Goal: Task Accomplishment & Management: Manage account settings

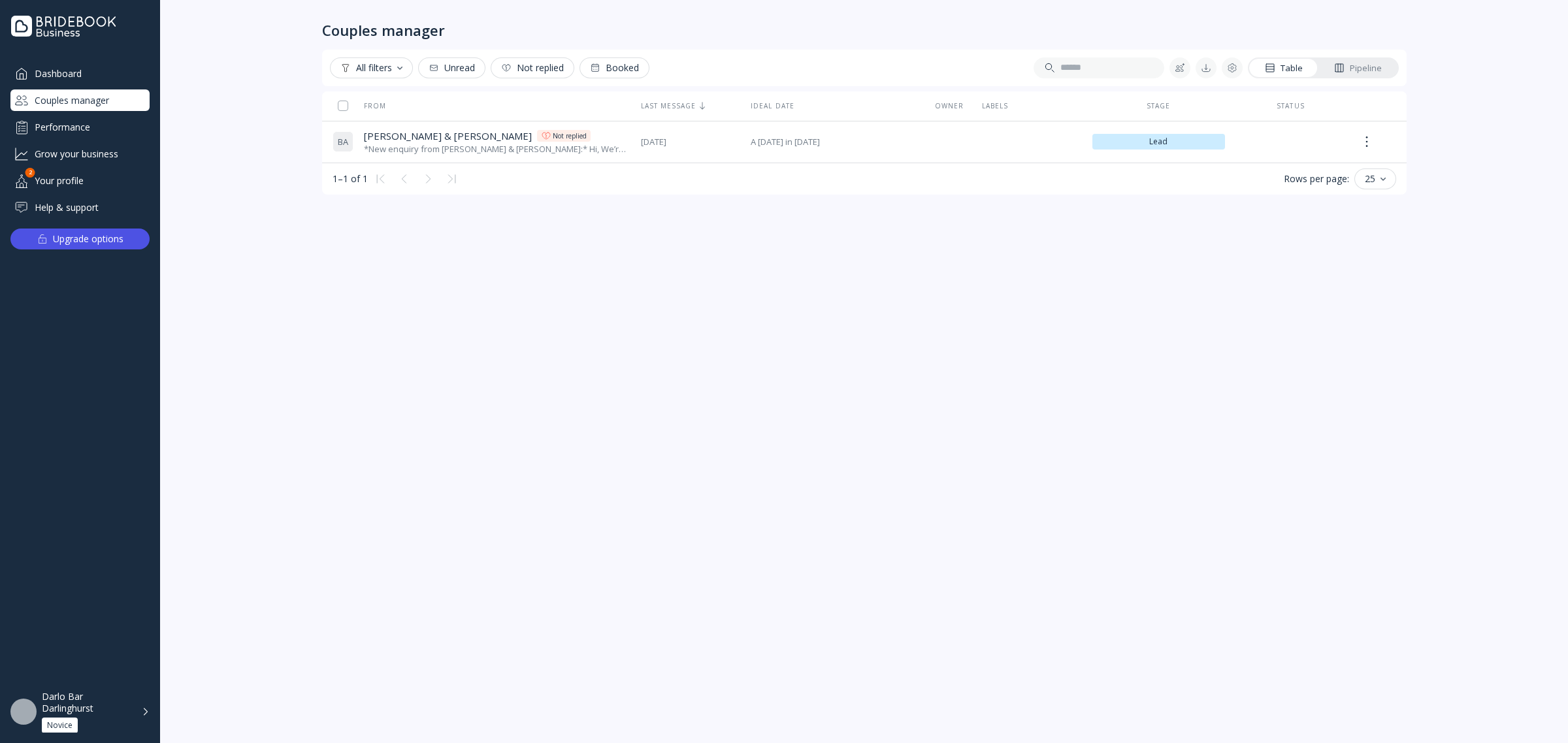
click at [70, 696] on div "Darlo Bar Darlinghurst" at bounding box center [88, 702] width 92 height 24
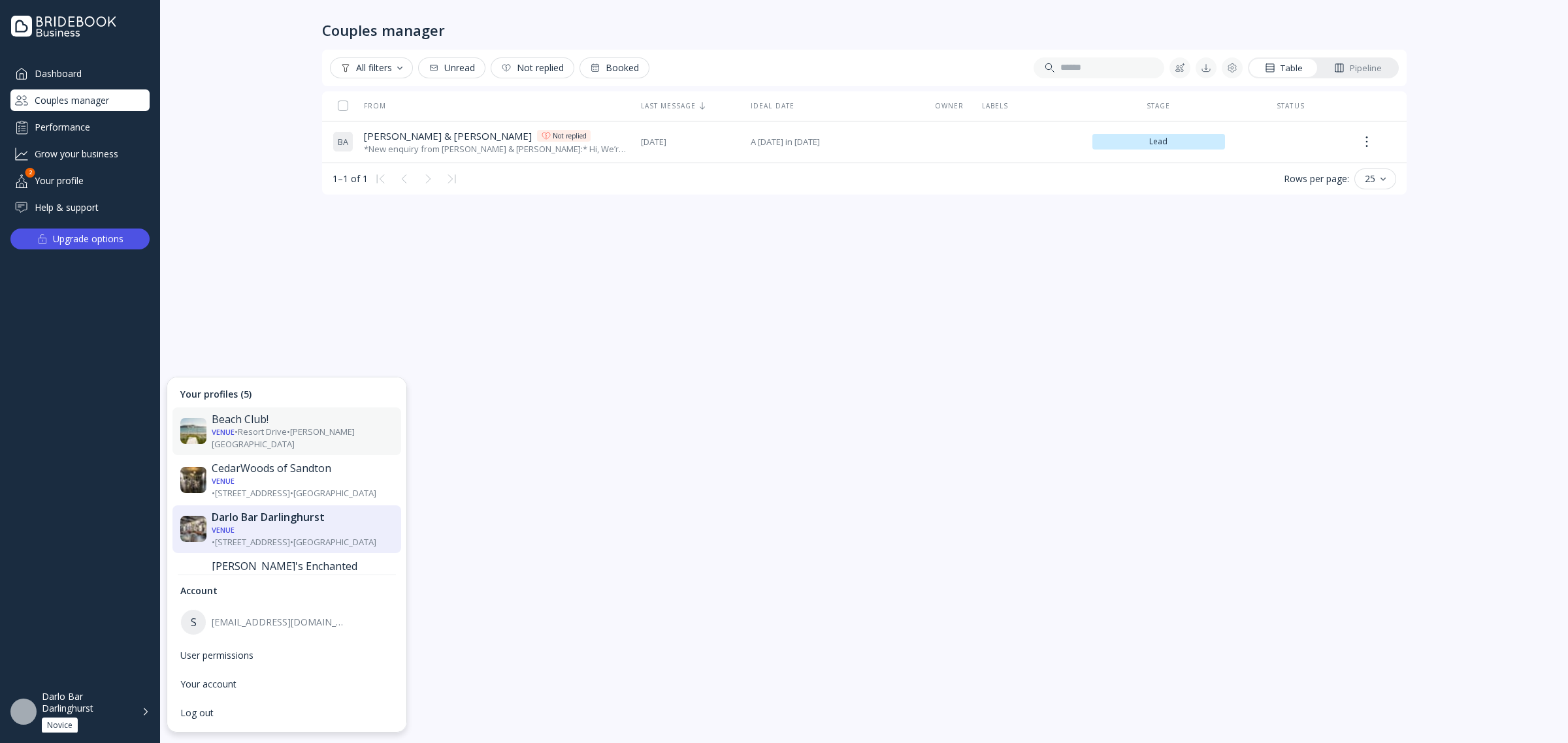
click at [275, 422] on div "Beach Club!" at bounding box center [302, 419] width 182 height 13
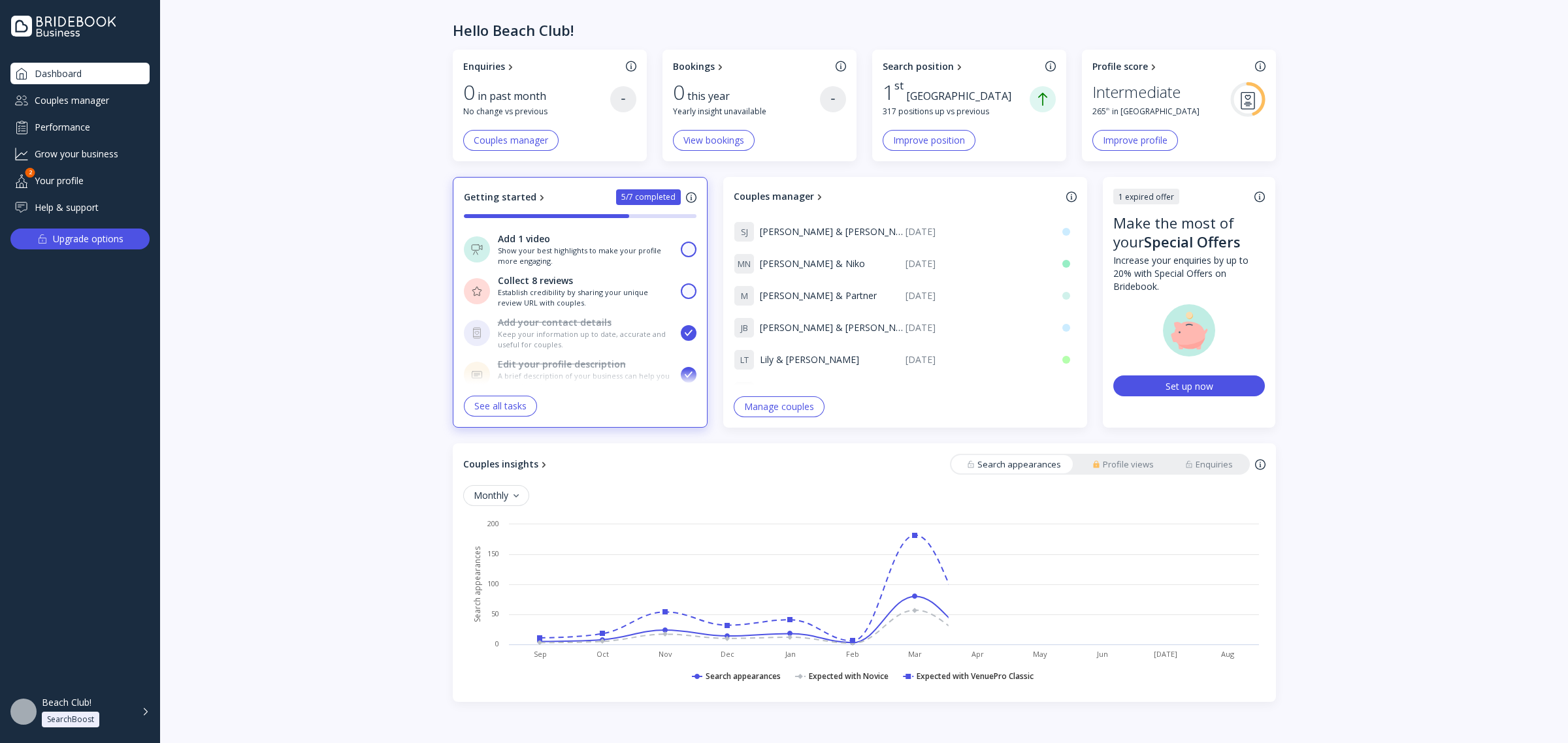
click at [81, 93] on div "Couples manager" at bounding box center [81, 100] width 139 height 22
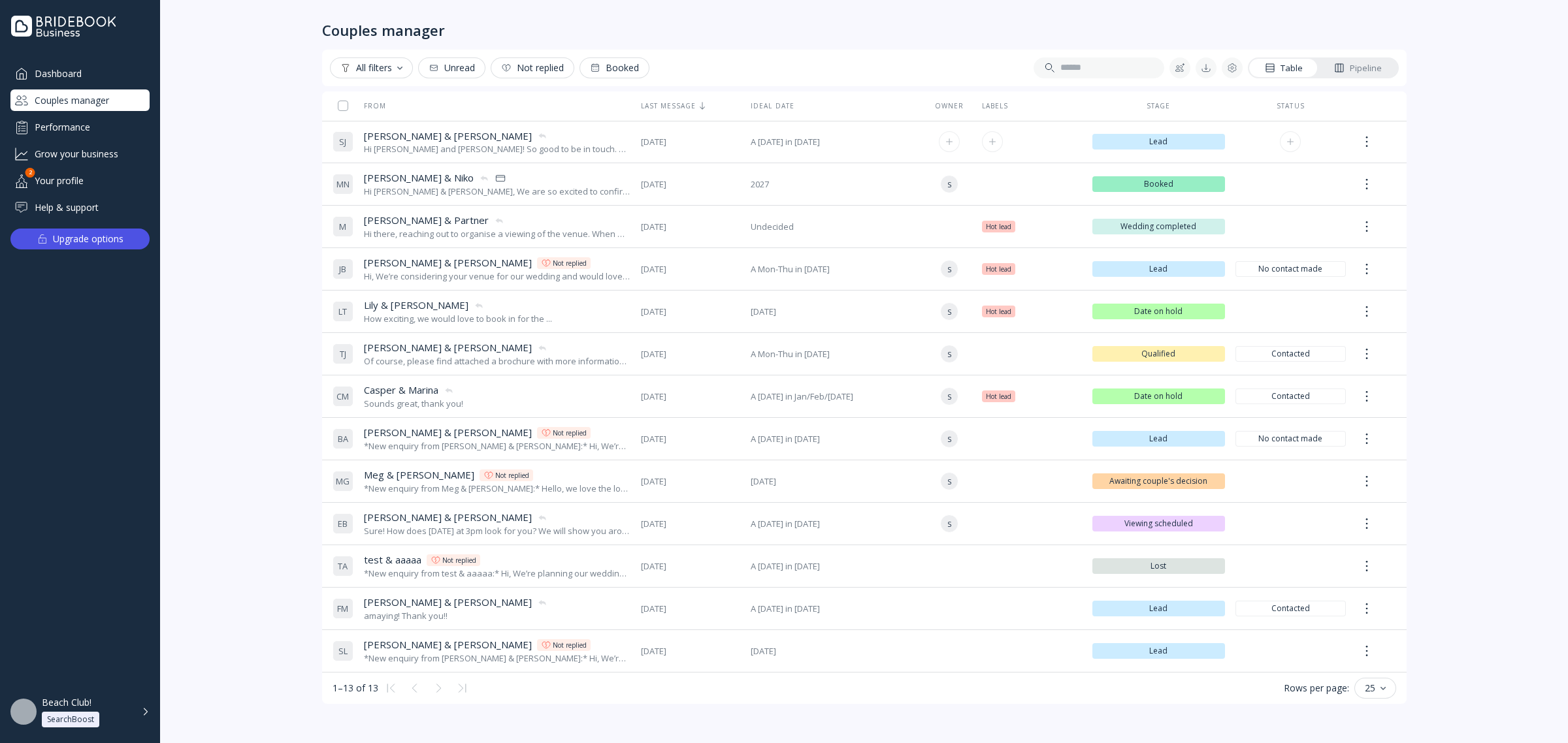
click at [1366, 141] on div at bounding box center [1367, 142] width 21 height 24
click at [1393, 211] on div "Mark as unread" at bounding box center [1444, 208] width 147 height 11
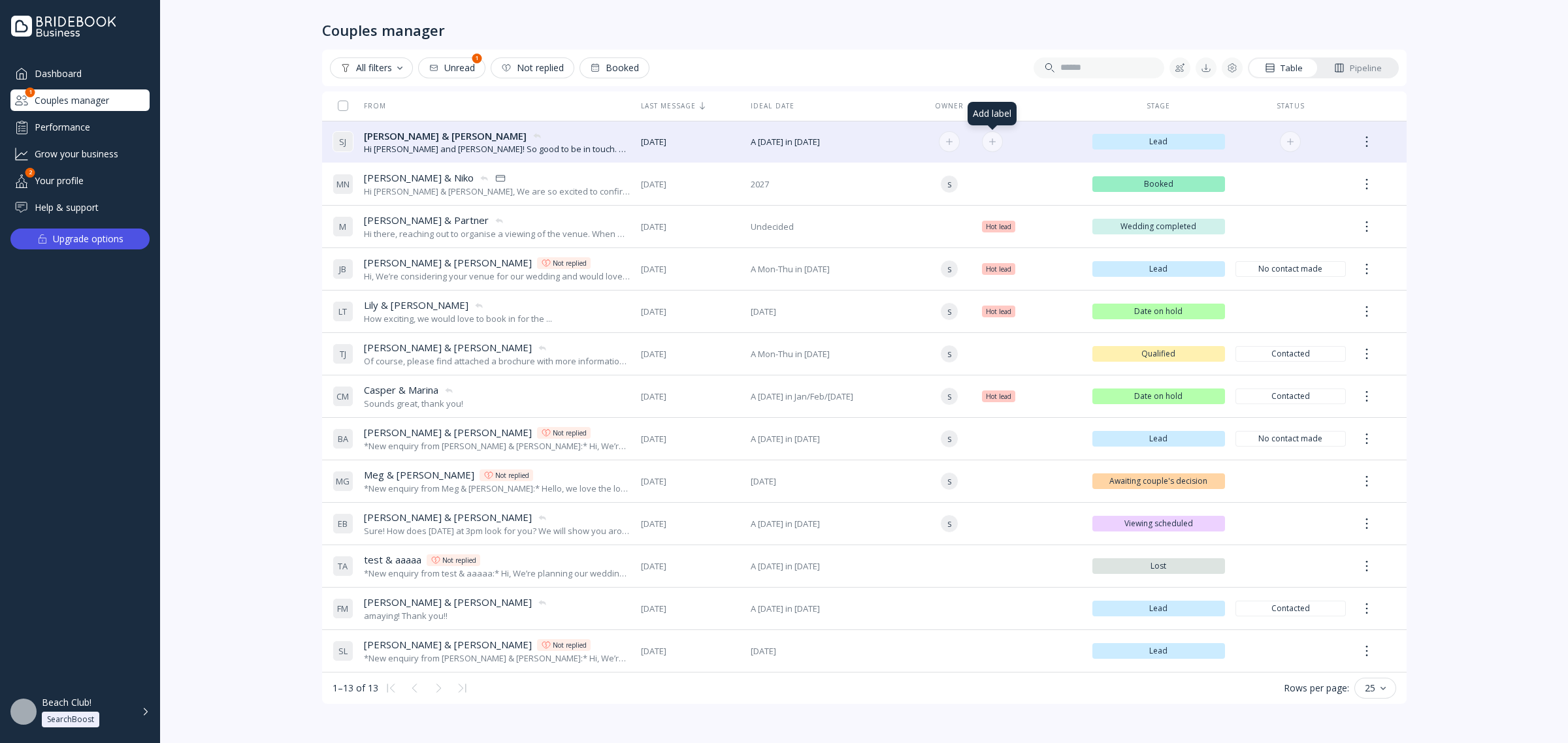
click at [991, 132] on button at bounding box center [992, 142] width 21 height 21
click at [1369, 138] on div at bounding box center [1367, 142] width 21 height 24
click at [1464, 102] on div "Couples manager All filters Unread 1 Not replied Booked Table Pipeline From Las…" at bounding box center [864, 372] width 1408 height 743
click at [1284, 137] on button at bounding box center [1290, 142] width 21 height 21
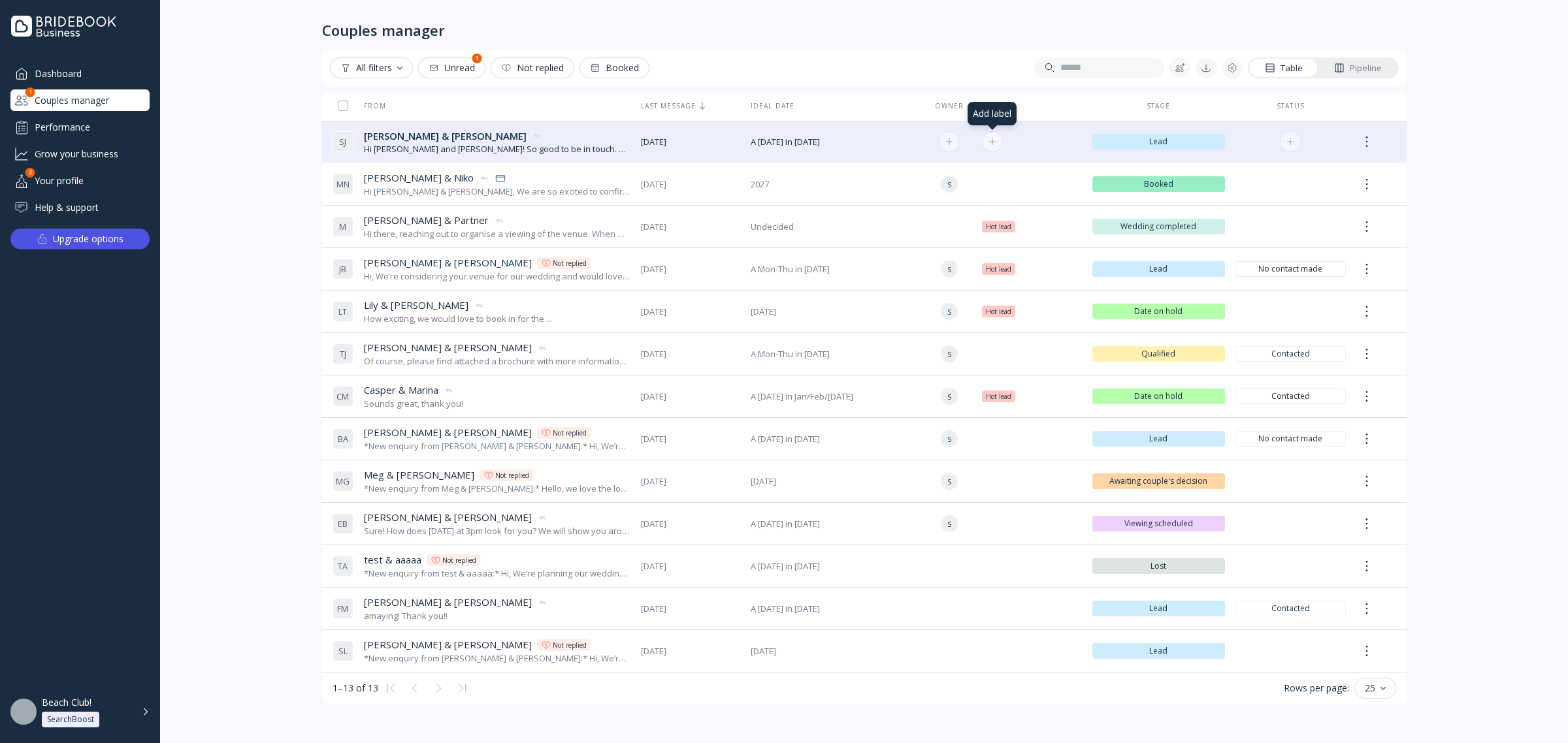
click at [999, 142] on button at bounding box center [992, 142] width 21 height 21
click at [1364, 151] on div at bounding box center [1367, 142] width 21 height 24
click at [1406, 242] on div "Mark as not replied" at bounding box center [1444, 236] width 163 height 27
click at [1369, 135] on div at bounding box center [1367, 142] width 21 height 24
click at [1400, 232] on div "Mark as replied" at bounding box center [1444, 236] width 147 height 11
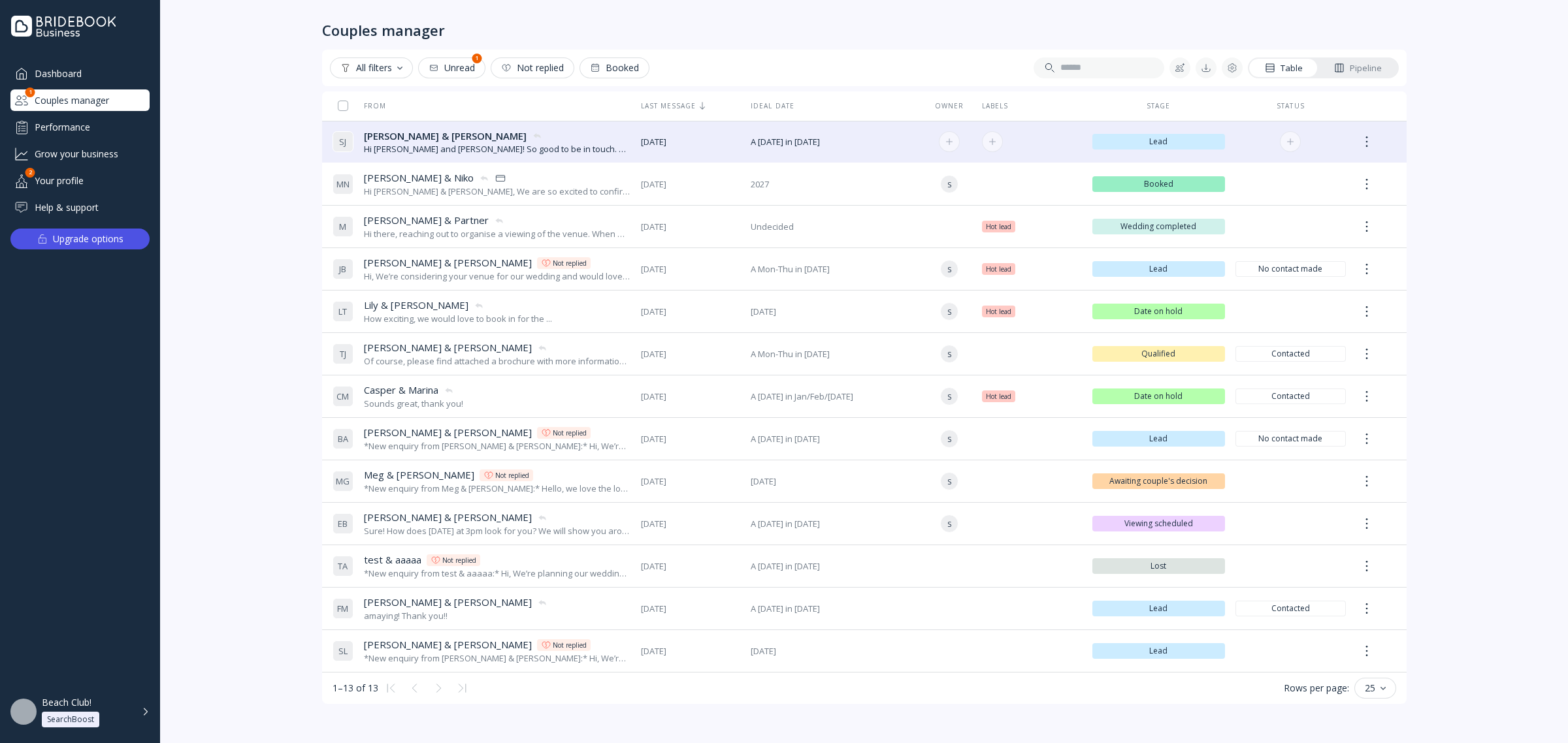
click at [1377, 144] on div at bounding box center [1367, 142] width 21 height 24
click at [1432, 242] on div "Mark as not replied" at bounding box center [1444, 236] width 163 height 27
click at [540, 70] on div "Not replied" at bounding box center [532, 68] width 63 height 11
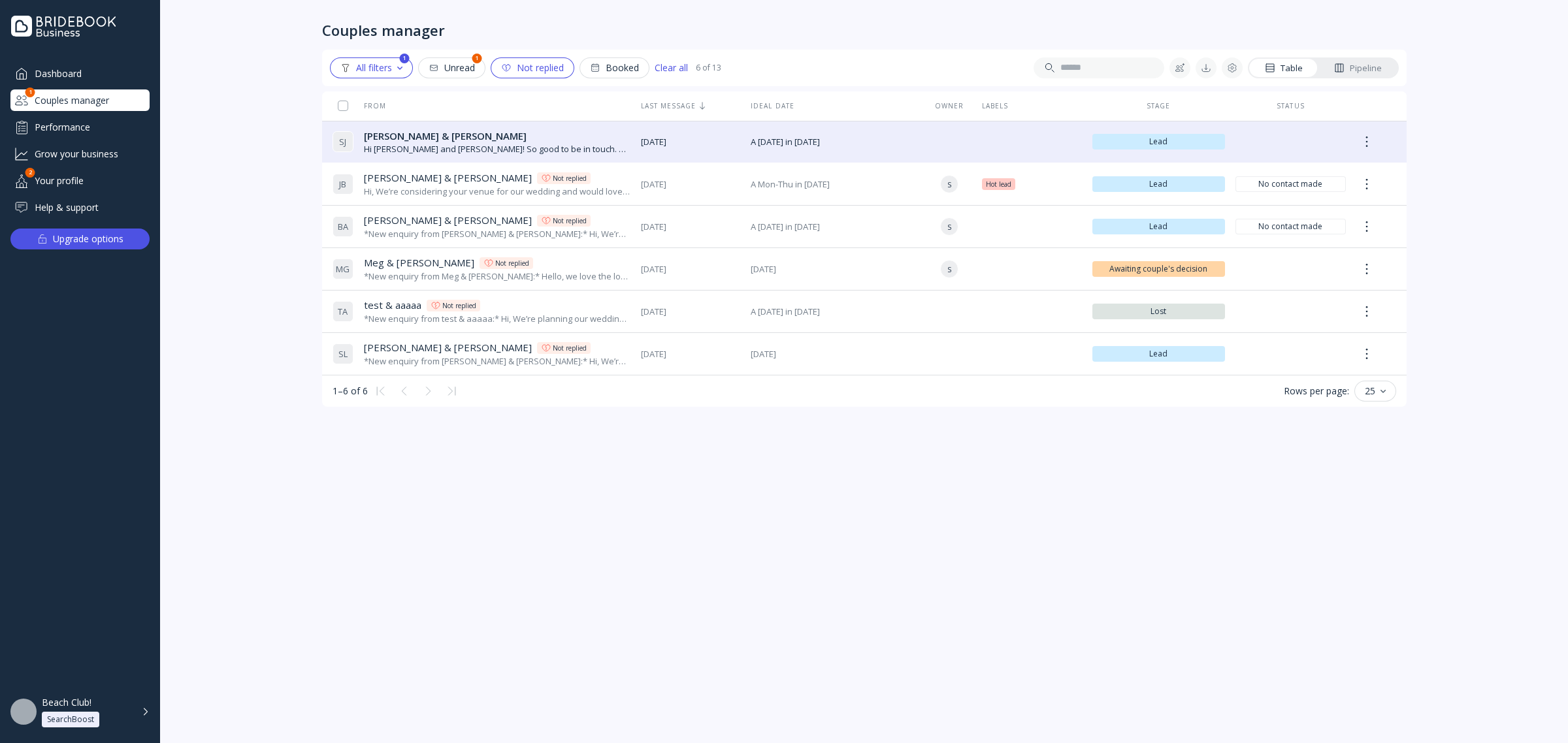
click at [371, 70] on div "All filters" at bounding box center [371, 68] width 62 height 11
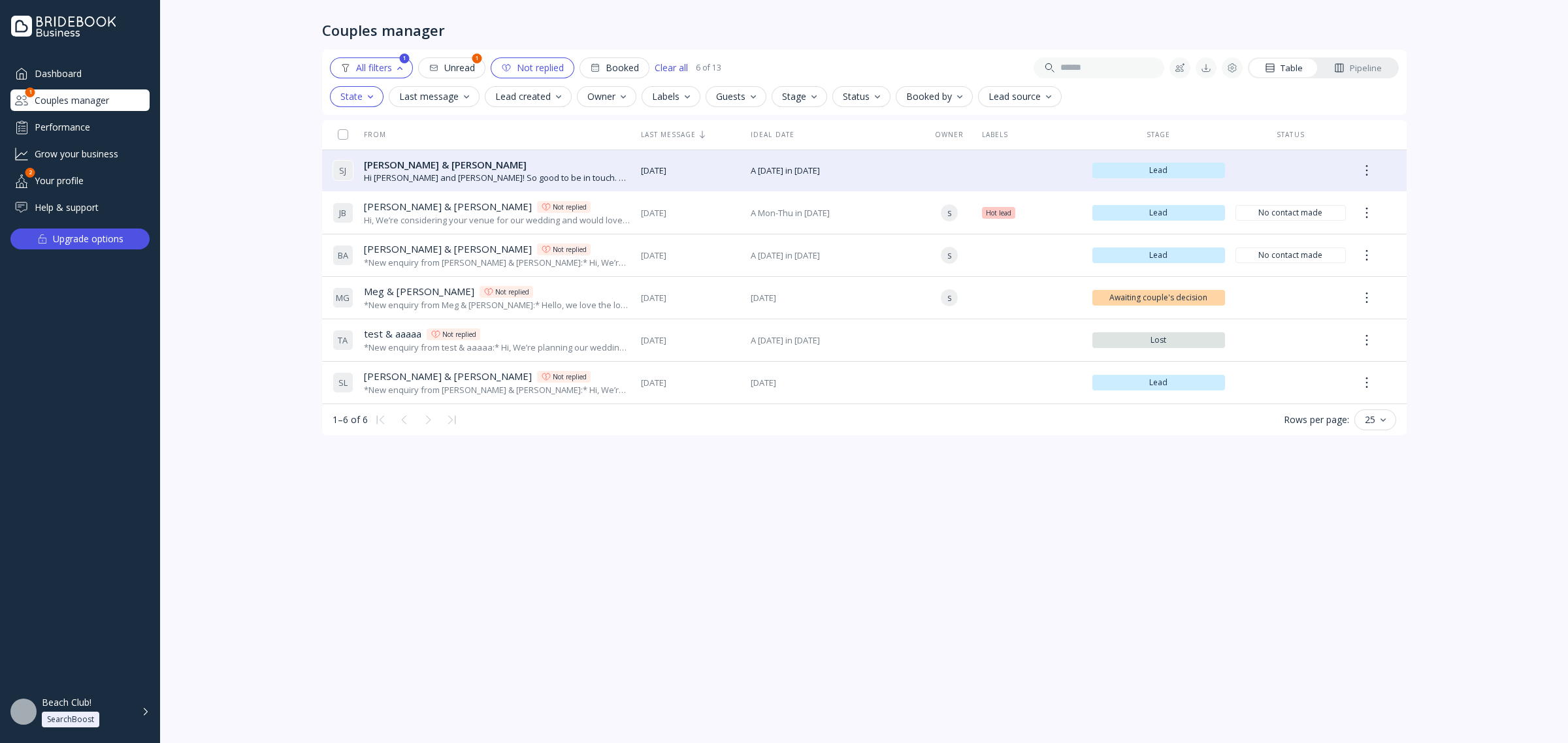
click at [544, 65] on div "Not replied" at bounding box center [532, 68] width 63 height 11
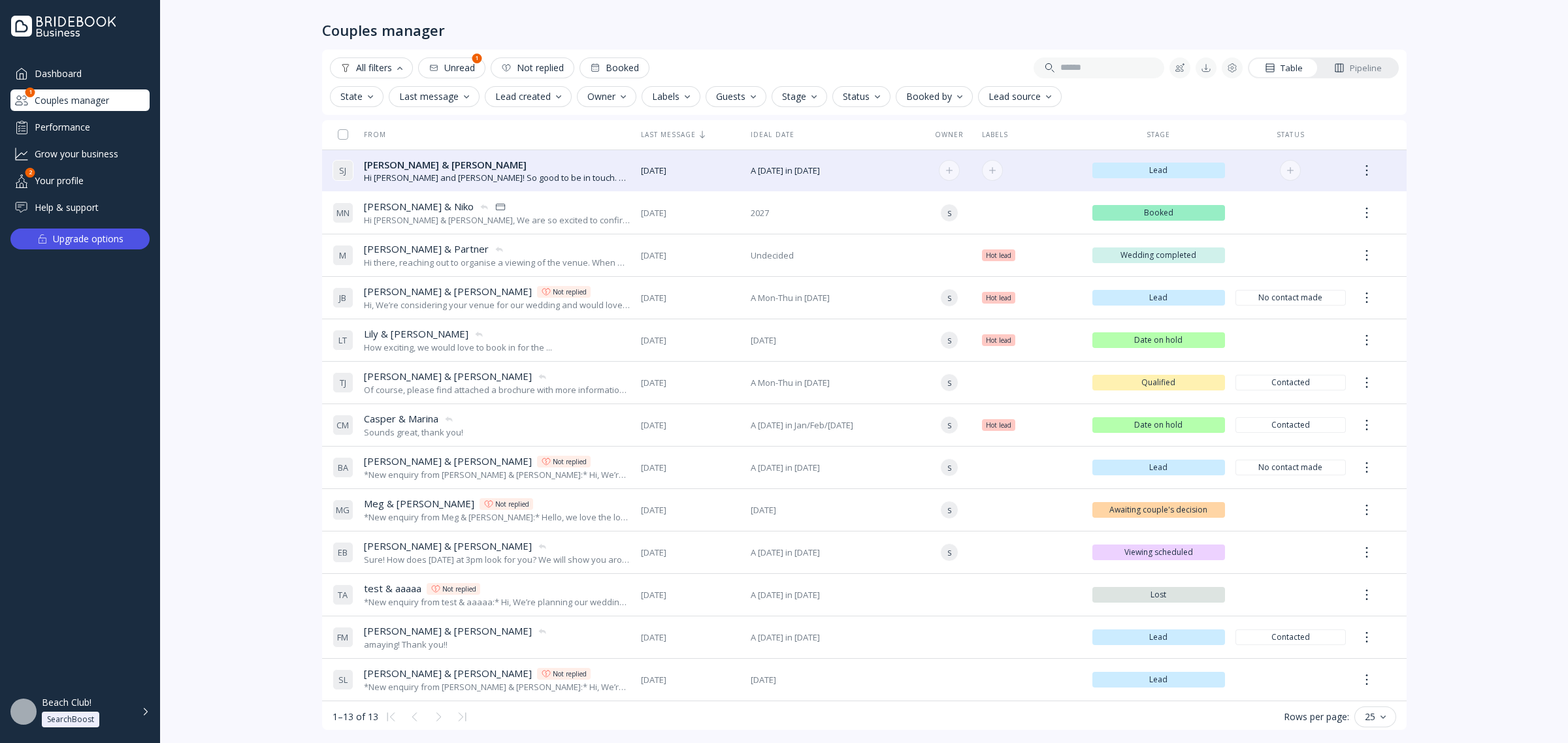
click at [1364, 159] on div at bounding box center [1367, 170] width 21 height 24
click at [456, 172] on div "Hi [PERSON_NAME] and [PERSON_NAME]! So good to be in touch. Please find attache…" at bounding box center [497, 177] width 267 height 12
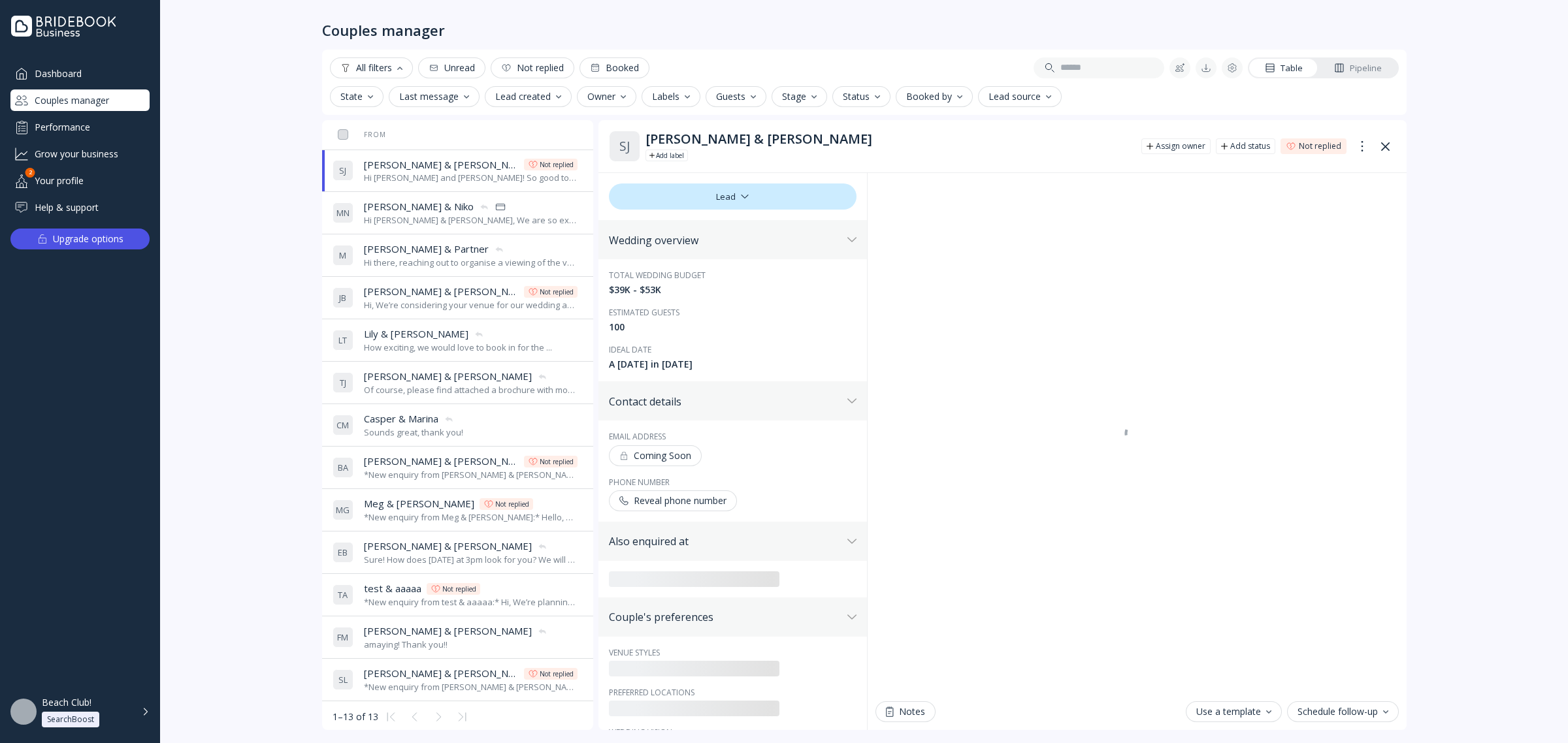
click at [690, 503] on div "Reveal phone number" at bounding box center [672, 501] width 107 height 11
click at [646, 483] on div "Phone number" at bounding box center [733, 481] width 247 height 11
click at [646, 494] on div "Not provided" at bounding box center [733, 497] width 247 height 13
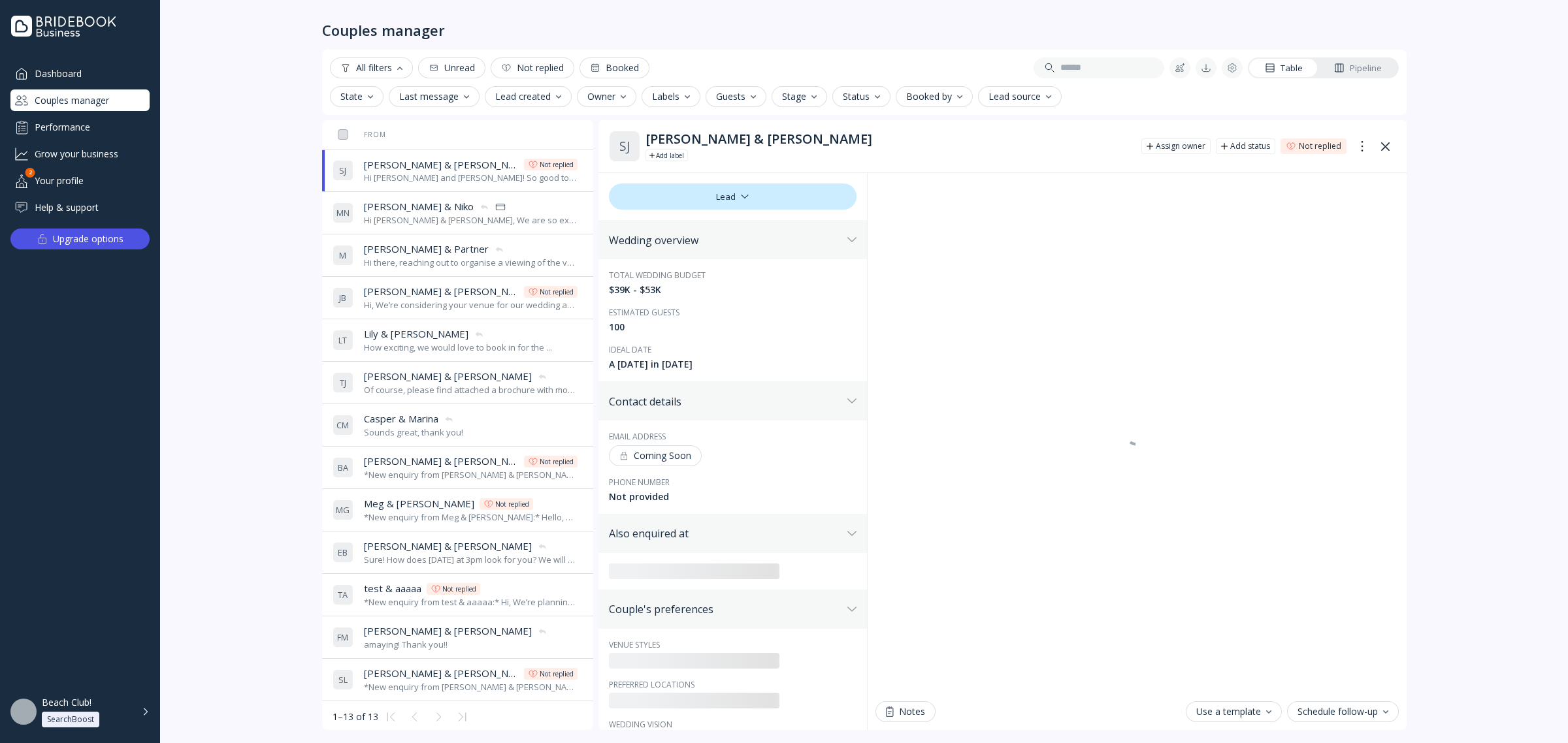
click at [642, 485] on div "Phone number" at bounding box center [733, 481] width 247 height 11
click at [231, 493] on div "Couples manager All filters Unread Not replied Booked Table Pipeline State Last…" at bounding box center [864, 372] width 1408 height 743
